Goal: Find specific page/section: Find specific page/section

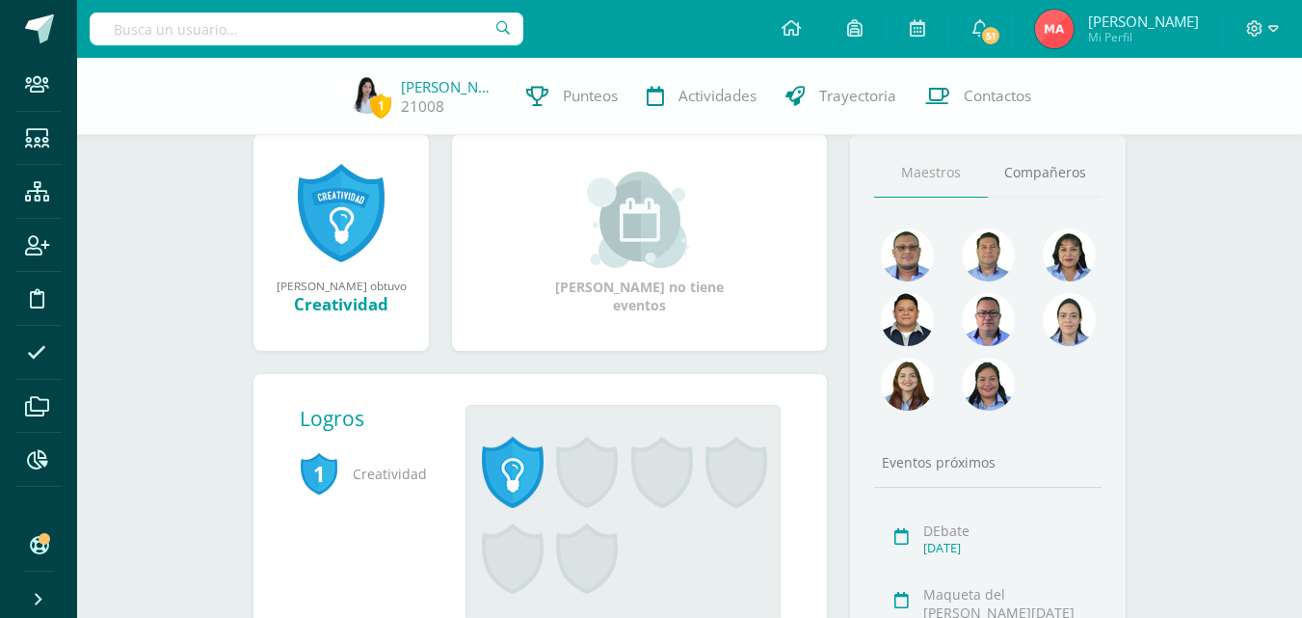
scroll to position [289, 0]
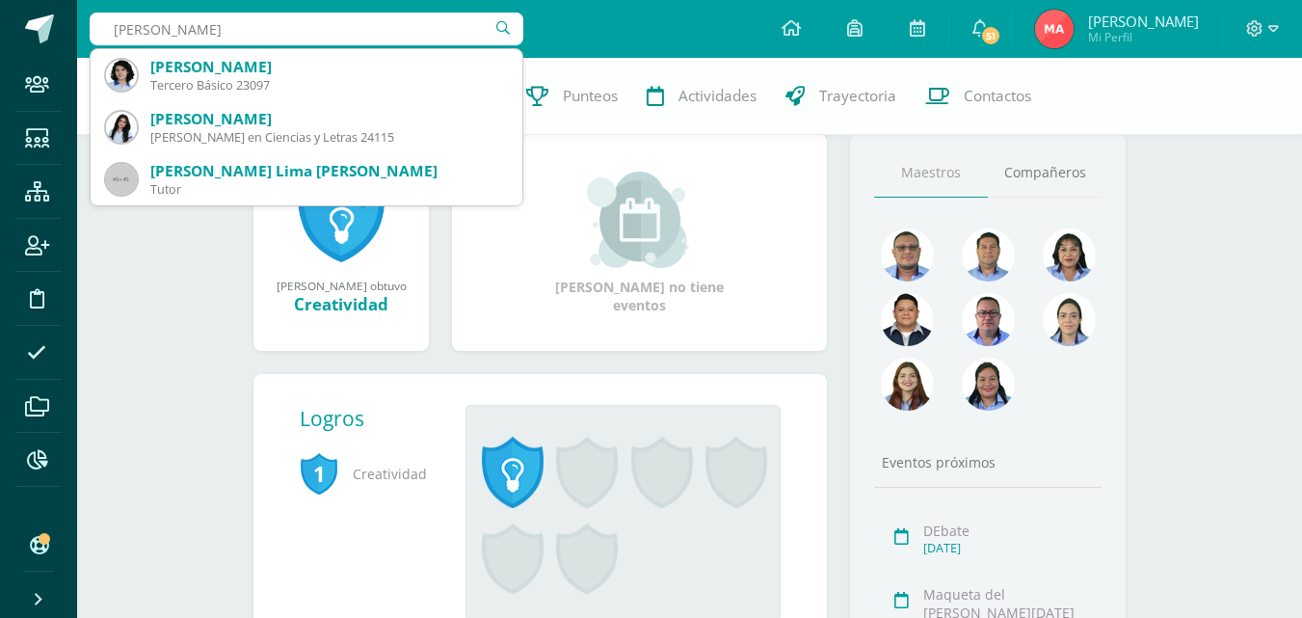
type input "[PERSON_NAME]"
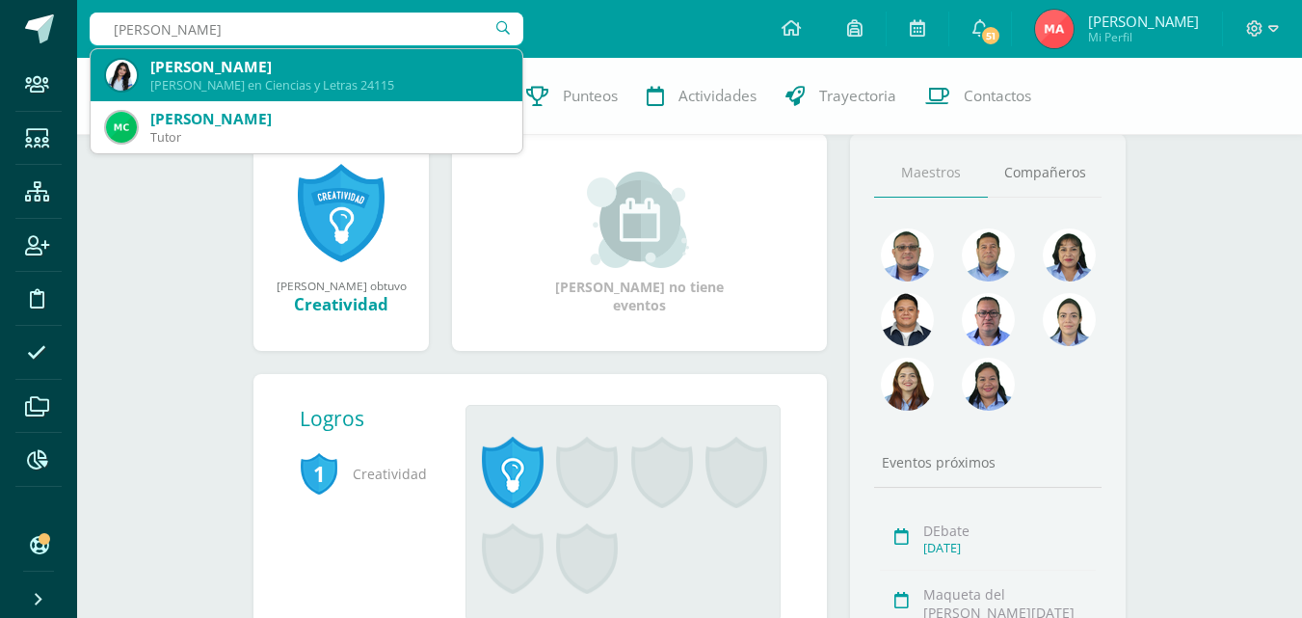
click at [299, 61] on div "[PERSON_NAME]" at bounding box center [328, 67] width 356 height 20
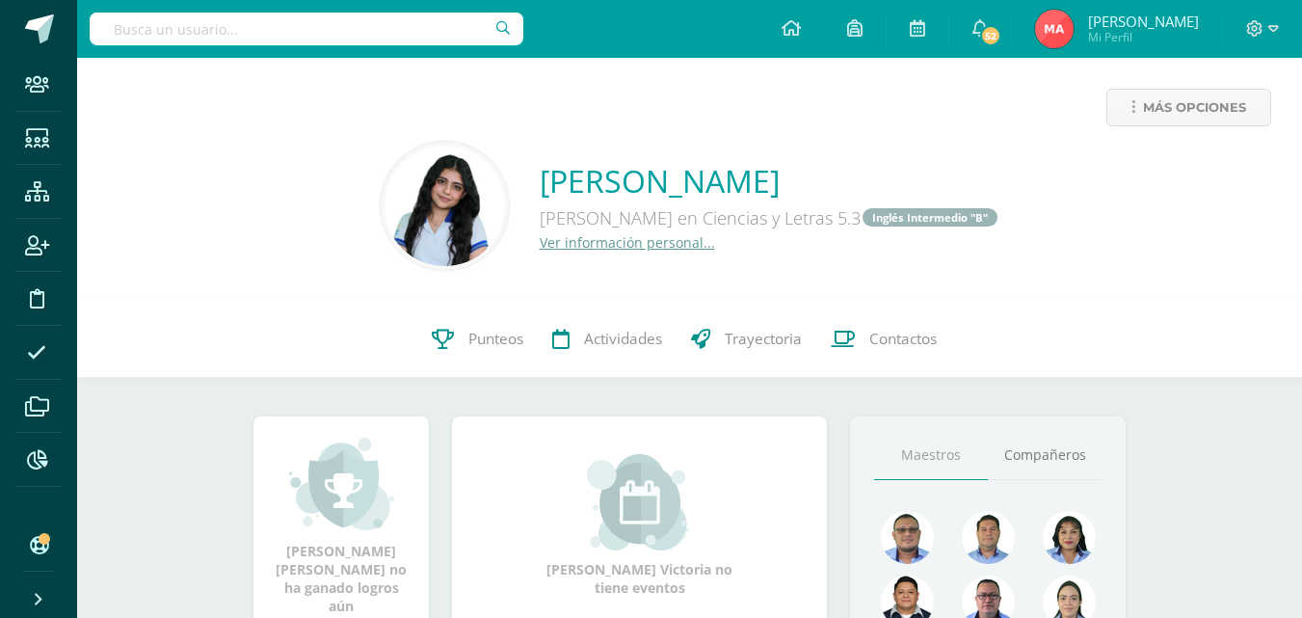
click at [326, 40] on input "text" at bounding box center [307, 29] width 434 height 33
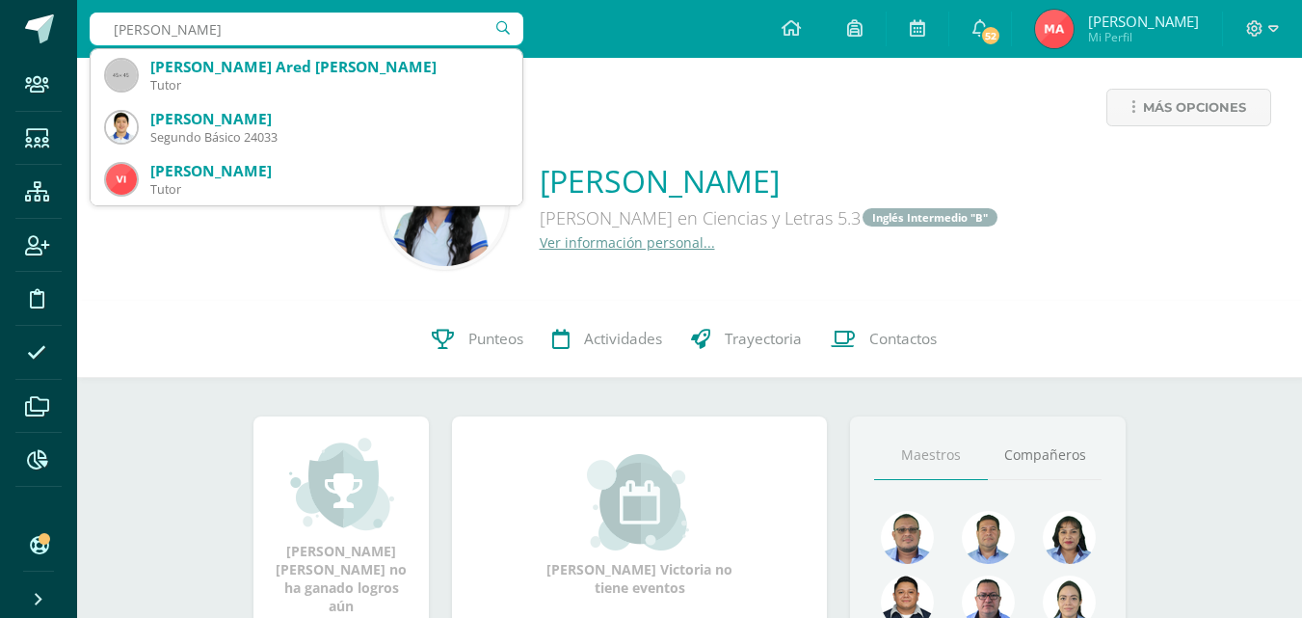
type input "[PERSON_NAME]"
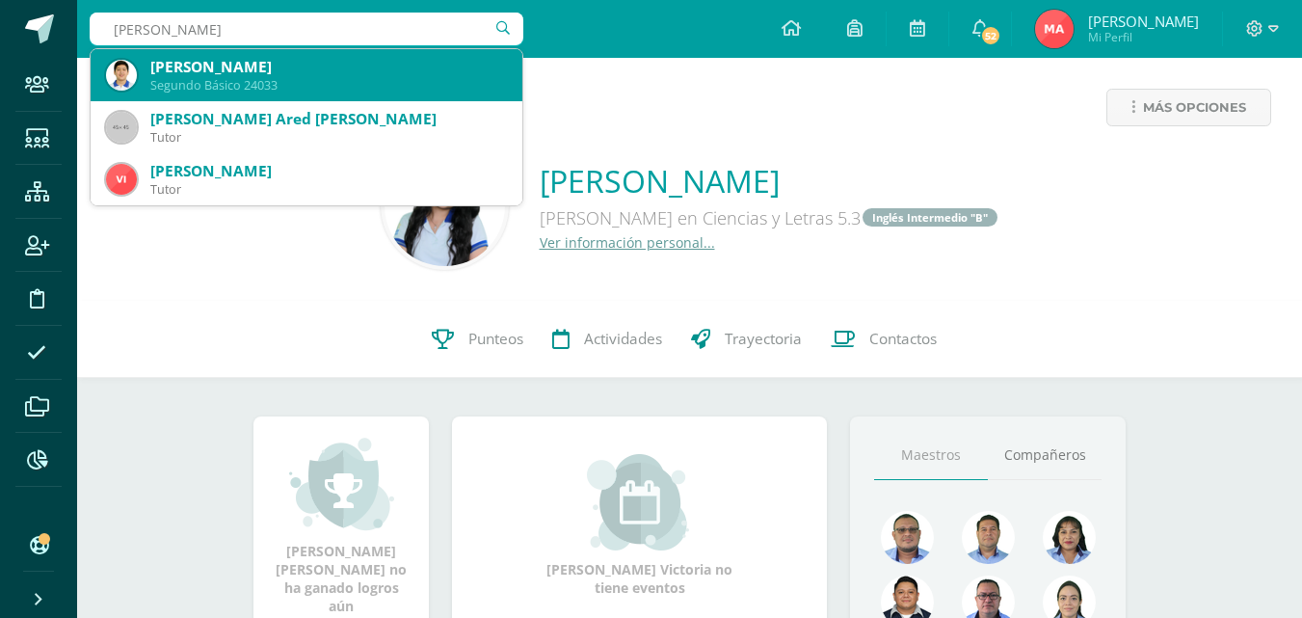
click at [326, 70] on div "[PERSON_NAME]" at bounding box center [328, 67] width 356 height 20
